Goal: Task Accomplishment & Management: Use online tool/utility

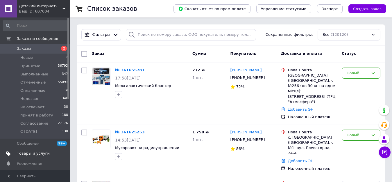
click at [25, 152] on span "Товары и услуги" at bounding box center [33, 153] width 33 height 5
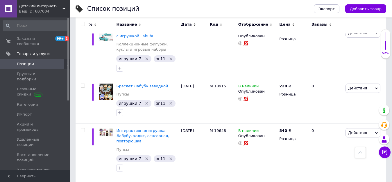
scroll to position [161, 0]
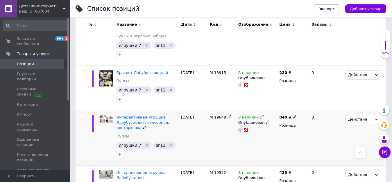
click at [352, 117] on span "Действия" at bounding box center [357, 119] width 19 height 4
click at [327, 143] on li "Копировать" at bounding box center [339, 147] width 83 height 8
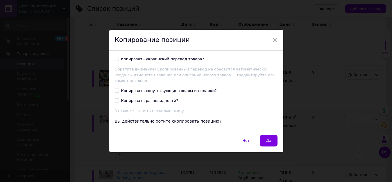
scroll to position [131, 0]
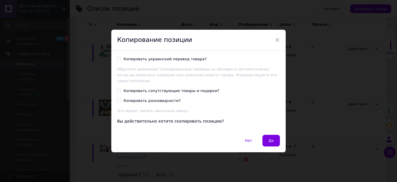
click at [145, 62] on div "Копировать украинский перевод товара?" at bounding box center [165, 58] width 83 height 5
click at [121, 60] on input "Копировать украинский перевод товара?" at bounding box center [119, 59] width 4 height 4
checkbox input "true"
click at [275, 137] on button "Да" at bounding box center [271, 141] width 17 height 12
